Goal: Information Seeking & Learning: Learn about a topic

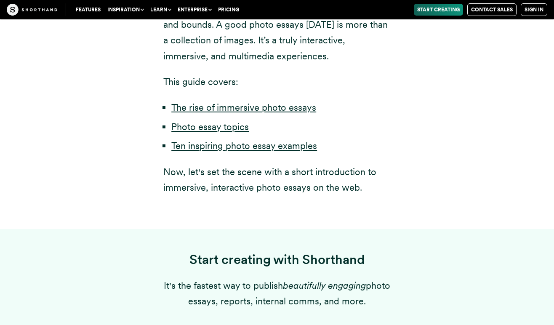
scroll to position [598, 0]
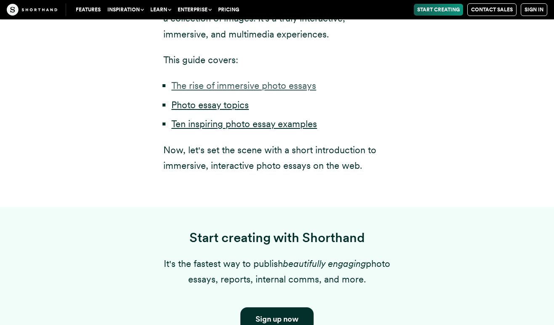
click at [244, 85] on link "The rise of immersive photo essays" at bounding box center [243, 85] width 145 height 11
click at [225, 108] on link "Photo essay topics" at bounding box center [209, 104] width 77 height 11
click at [217, 122] on link "Ten inspiring photo essay examples" at bounding box center [244, 123] width 146 height 11
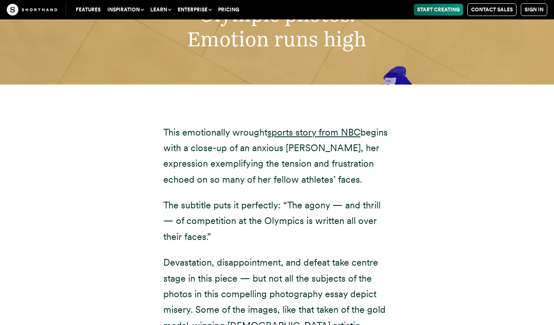
scroll to position [5238, 0]
